Goal: Find specific page/section: Find specific page/section

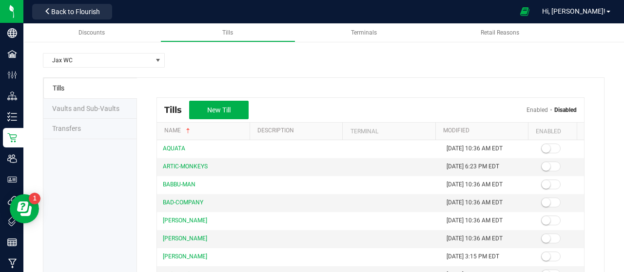
scroll to position [101, 0]
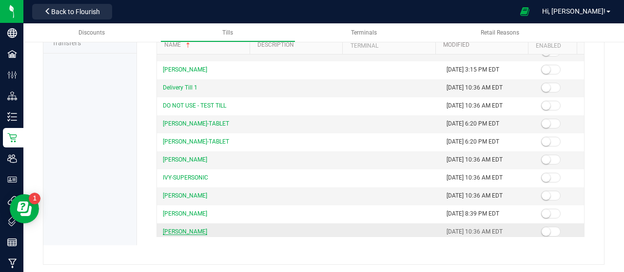
click at [165, 229] on span "[PERSON_NAME]" at bounding box center [185, 232] width 44 height 7
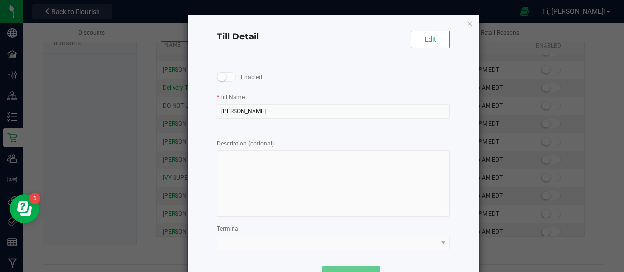
click at [622, 96] on ngb-modal-window "Till Detail Edit Enabled * Till Name YOUSSOU-NDOUR Description (optional) Termi…" at bounding box center [315, 136] width 631 height 272
click at [470, 23] on div "Till Detail Edit Enabled * Till Name YOUSSOU-NDOUR Description (optional) Termi…" at bounding box center [333, 153] width 291 height 277
click at [462, 25] on div "Till Detail Edit Enabled * Till Name YOUSSOU-NDOUR Description (optional) Termi…" at bounding box center [333, 153] width 291 height 277
click at [466, 24] on icon "button" at bounding box center [469, 24] width 7 height 12
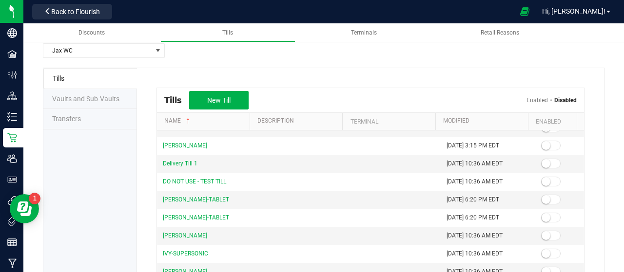
scroll to position [0, 0]
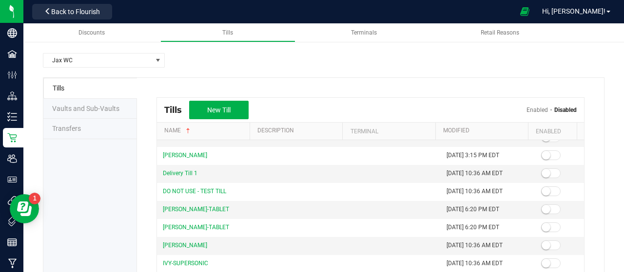
click at [309, 75] on till-list "Jax [PERSON_NAME] Vaults and Sub-Vaults Transfers Tills New Till Enabled Disabl…" at bounding box center [323, 202] width 561 height 298
click at [393, 78] on div "Tills New Till Enabled Disabled Name Description Terminal Modified Enabled AQUA…" at bounding box center [370, 200] width 467 height 245
click at [81, 85] on li "Tills" at bounding box center [90, 88] width 94 height 21
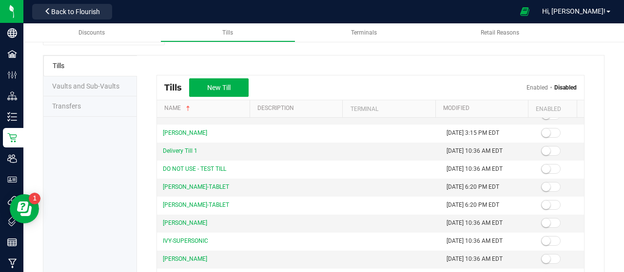
scroll to position [22, 0]
click at [530, 85] on link "Enabled" at bounding box center [536, 88] width 21 height 7
